Goal: Find specific page/section: Find specific page/section

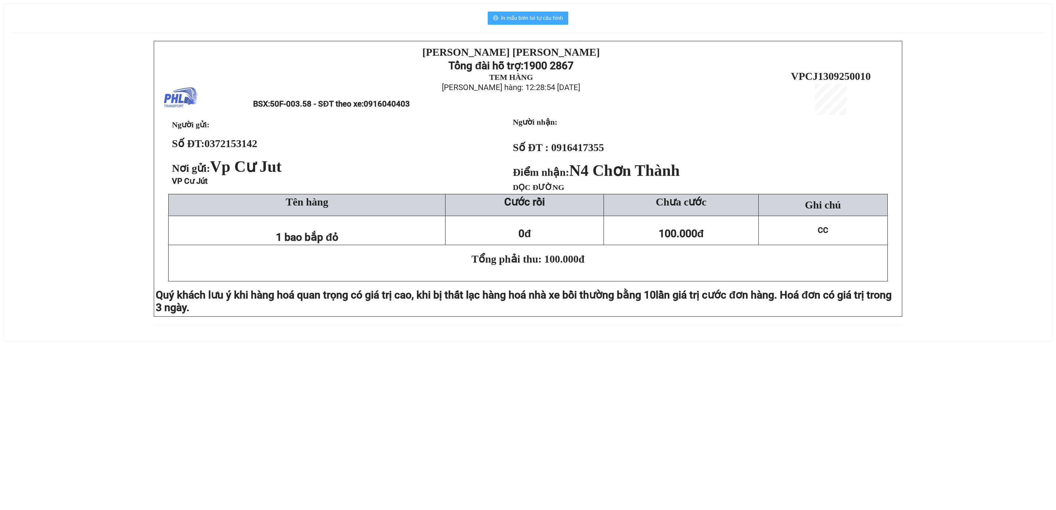
click at [523, 18] on span "In mẫu biên lai tự cấu hình" at bounding box center [532, 18] width 62 height 8
